Goal: Information Seeking & Learning: Learn about a topic

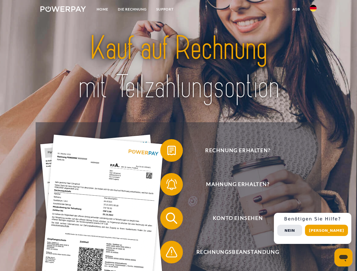
click at [63, 10] on img at bounding box center [63, 9] width 46 height 6
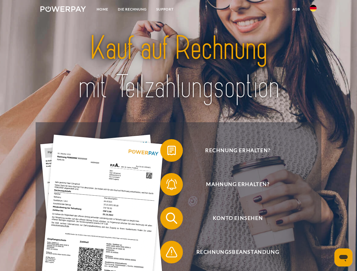
click at [313, 10] on img at bounding box center [313, 8] width 7 height 7
click at [296, 9] on link "agb" at bounding box center [297, 9] width 18 height 10
click at [167, 152] on span at bounding box center [163, 151] width 28 height 28
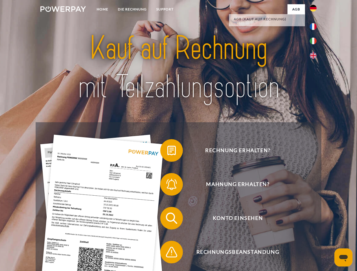
click at [167, 186] on span at bounding box center [163, 185] width 28 height 28
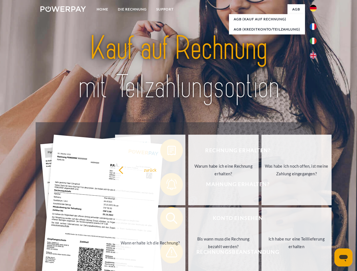
click at [188, 220] on link "Bis wann muss die Rechnung bezahlt werden?" at bounding box center [223, 243] width 70 height 71
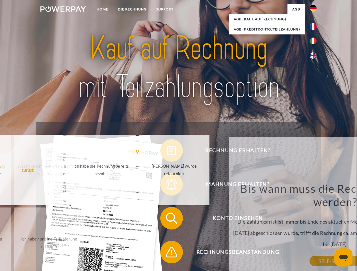
click at [167, 254] on div "Rechnung erhalten? Mahnung erhalten? Konto einsehen" at bounding box center [179, 235] width 286 height 226
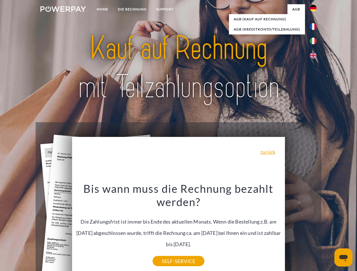
click at [315, 229] on div "Rechnung erhalten? Mahnung erhalten? Konto einsehen" at bounding box center [179, 235] width 286 height 226
click at [301, 230] on span "Konto einsehen" at bounding box center [238, 218] width 139 height 23
click at [329, 231] on header "Home DIE RECHNUNG SUPPORT" at bounding box center [178, 195] width 357 height 391
